Goal: Find specific page/section: Find specific page/section

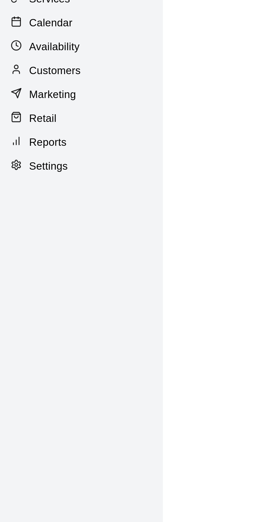
click at [24, 68] on p "Marketing" at bounding box center [20, 67] width 17 height 5
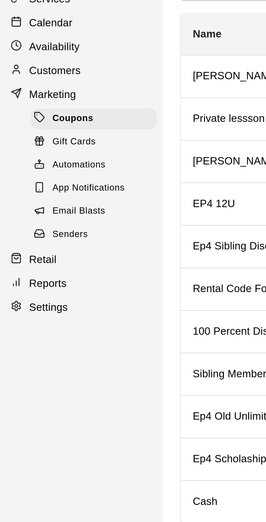
click at [32, 111] on span "Email Blasts" at bounding box center [30, 110] width 19 height 5
